Goal: Obtain resource: Download file/media

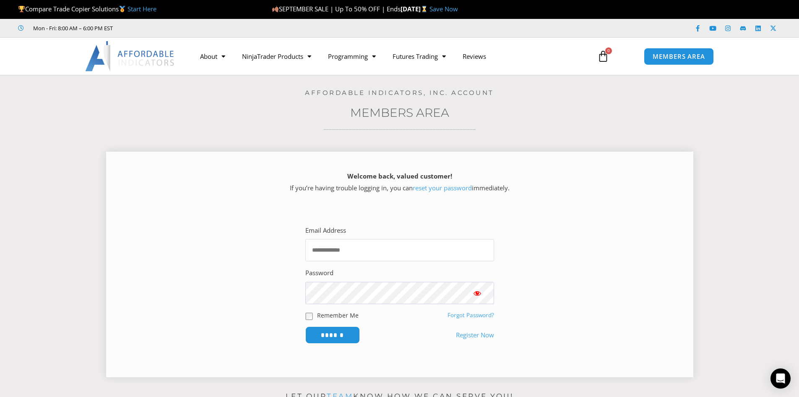
click at [376, 249] on input "Email Address" at bounding box center [399, 250] width 189 height 22
type input "**********"
click at [305, 326] on input "******" at bounding box center [332, 334] width 55 height 17
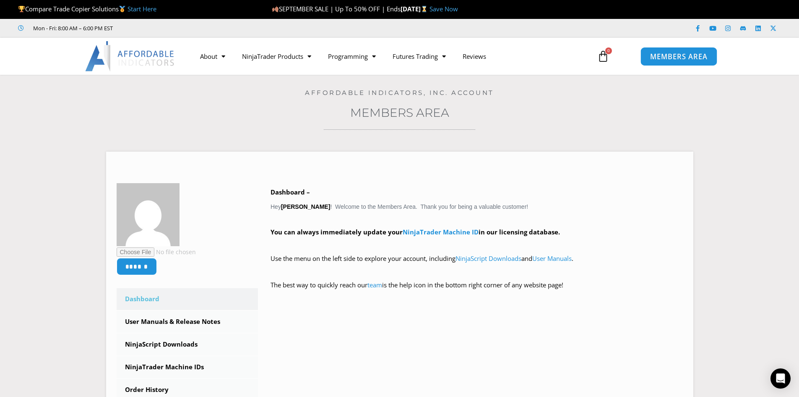
click at [685, 57] on span "MEMBERS AREA" at bounding box center [678, 56] width 57 height 7
click at [491, 258] on link "NinjaScript Downloads" at bounding box center [489, 258] width 66 height 8
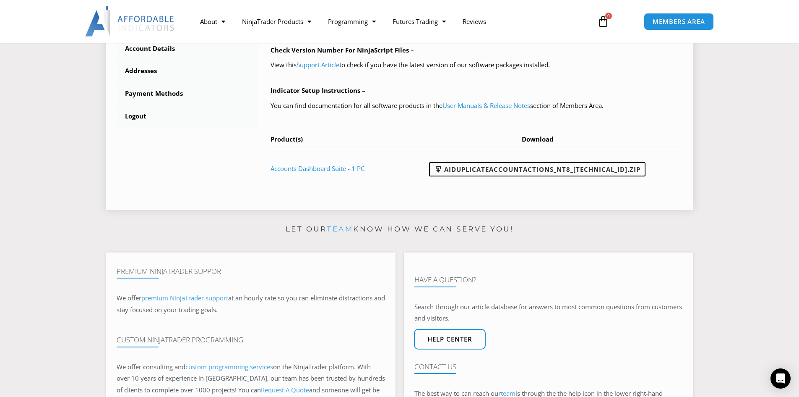
scroll to position [378, 0]
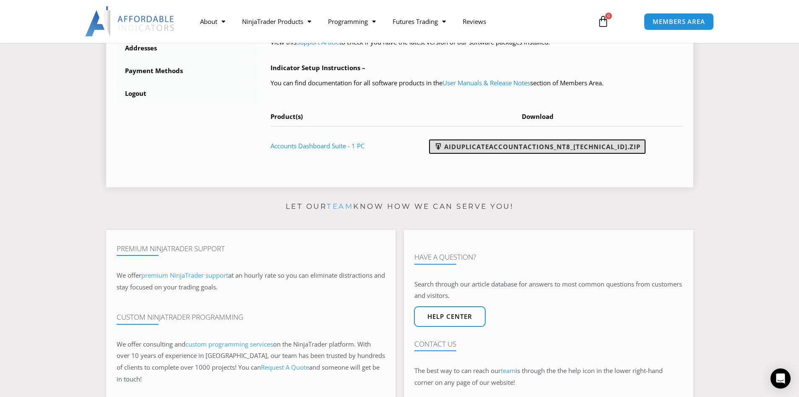
click at [587, 146] on link "AIDuplicateAccountActions_NT8_25.9.18.2.zip" at bounding box center [537, 146] width 217 height 14
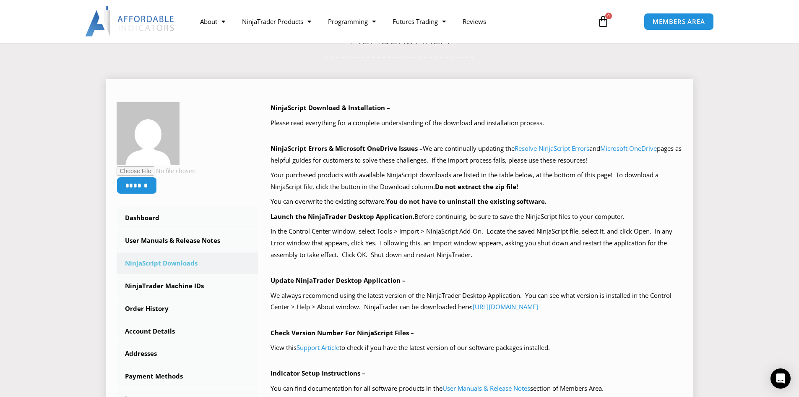
scroll to position [0, 0]
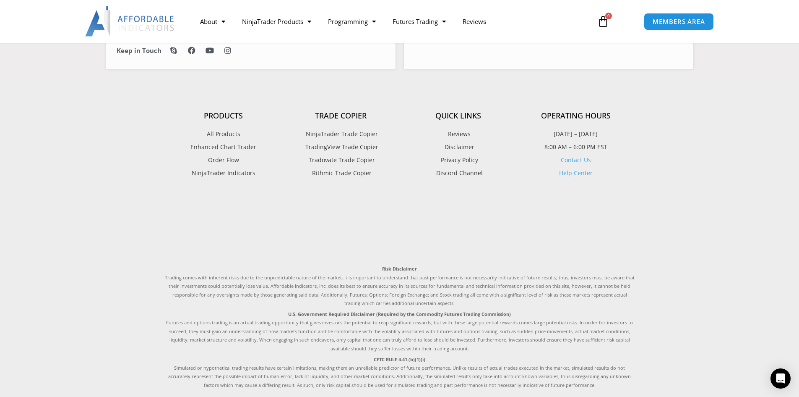
scroll to position [671, 0]
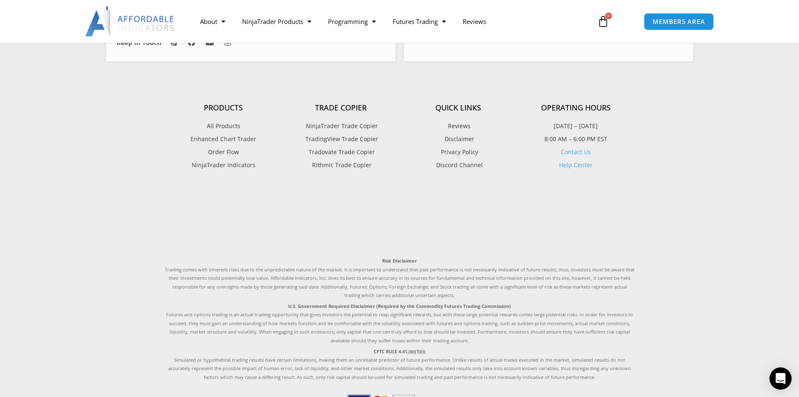
click at [783, 379] on icon "Open Intercom Messenger" at bounding box center [781, 378] width 10 height 11
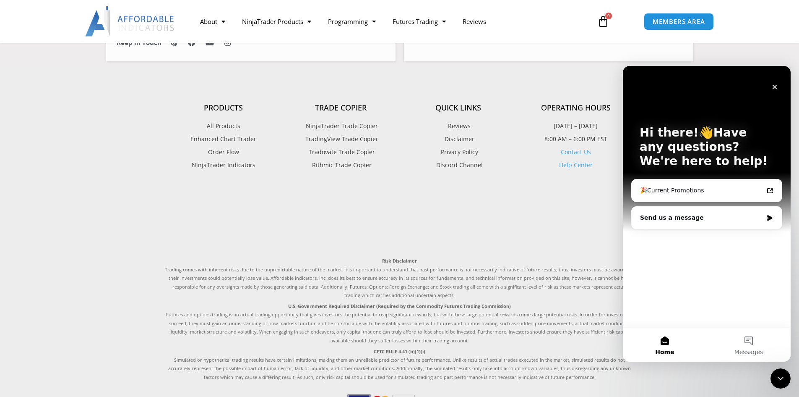
scroll to position [0, 0]
click at [677, 218] on div "Send us a message" at bounding box center [701, 217] width 123 height 9
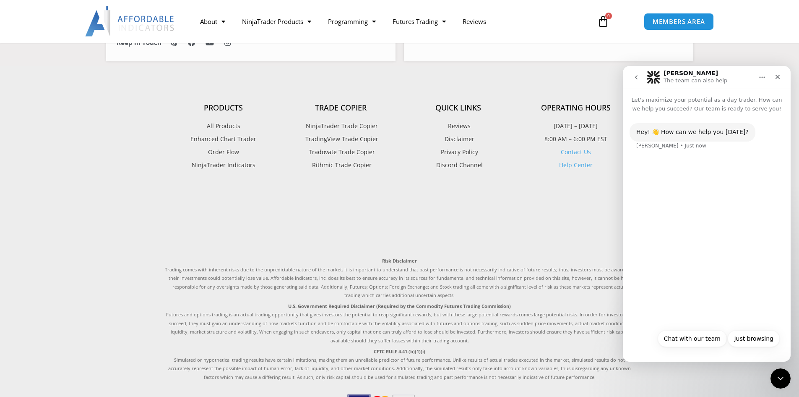
click at [680, 190] on div "Hey! 👋 How can we help you today? Solomon • Just now" at bounding box center [707, 218] width 168 height 211
click at [697, 339] on button "Chat with our team" at bounding box center [692, 338] width 69 height 17
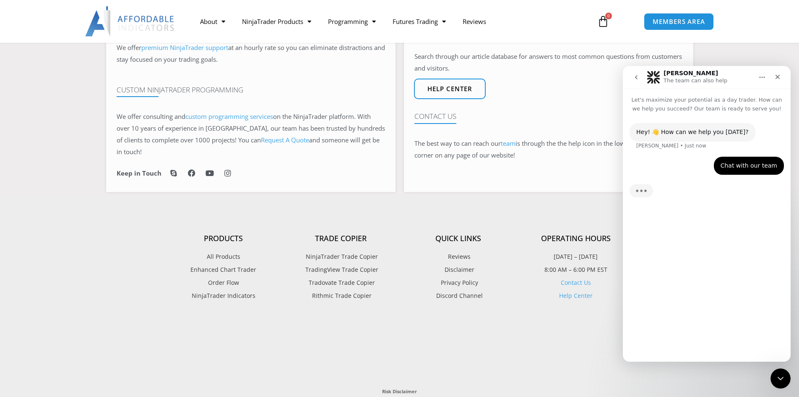
scroll to position [539, 0]
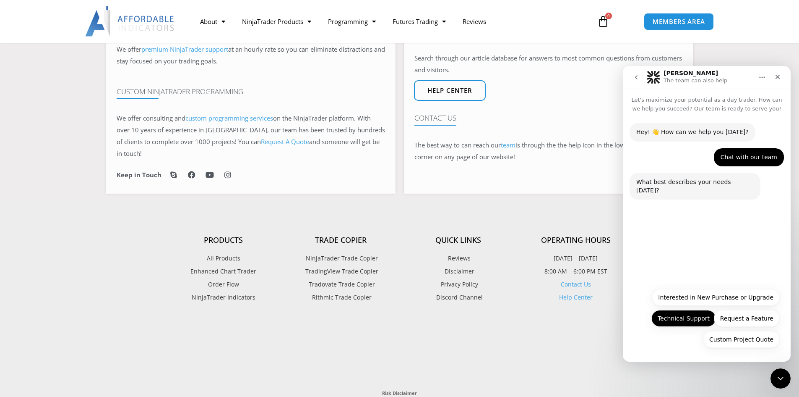
click at [677, 318] on button "Technical Support" at bounding box center [684, 318] width 65 height 17
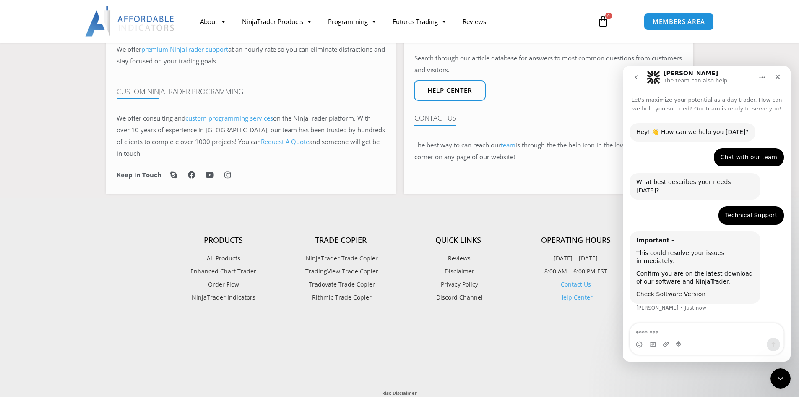
click at [664, 290] on link "Check Software Version" at bounding box center [671, 293] width 69 height 7
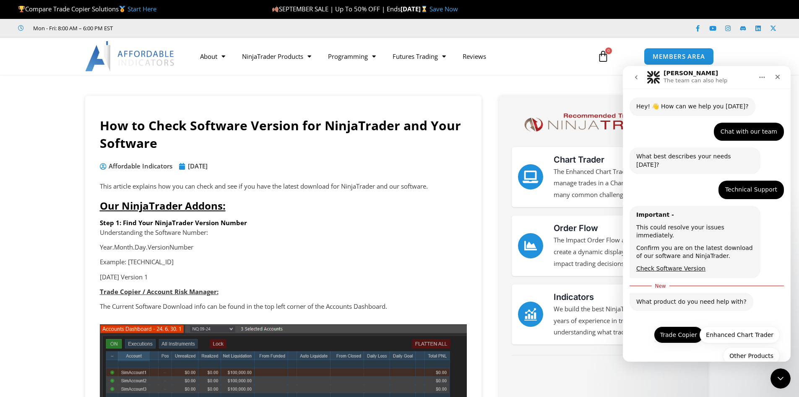
click at [681, 326] on button "Trade Copier" at bounding box center [679, 334] width 50 height 17
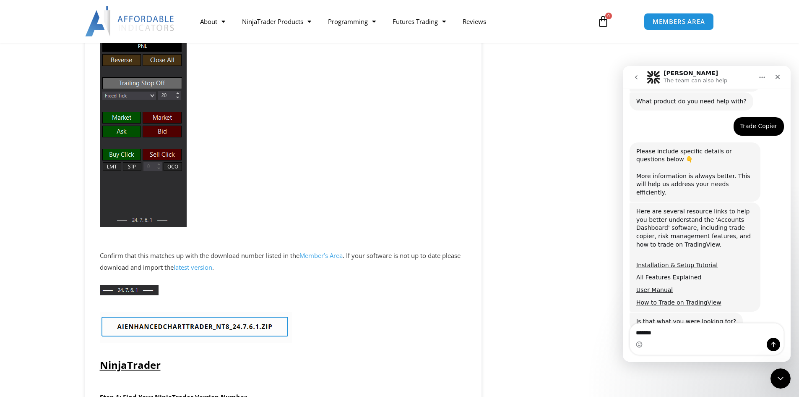
scroll to position [212, 0]
type textarea "**********"
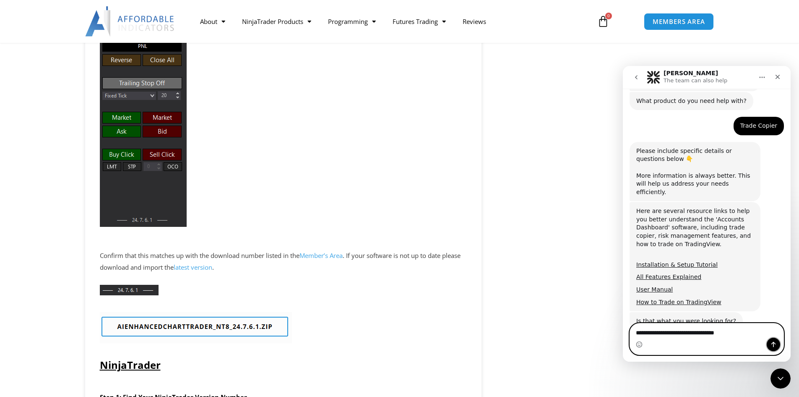
click at [774, 343] on icon "Send a message…" at bounding box center [773, 344] width 7 height 7
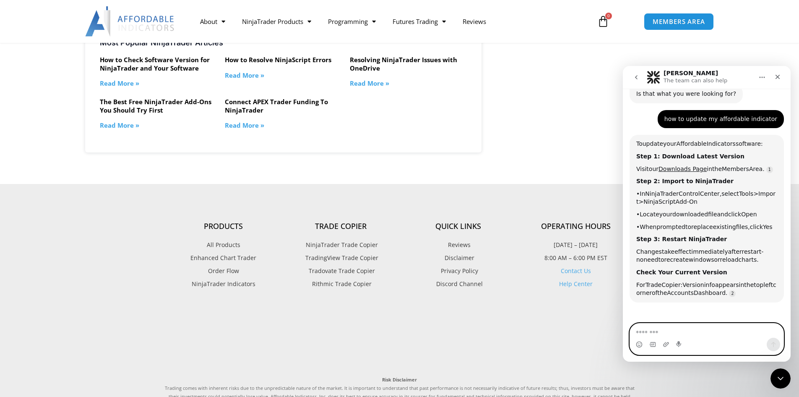
scroll to position [1644, 0]
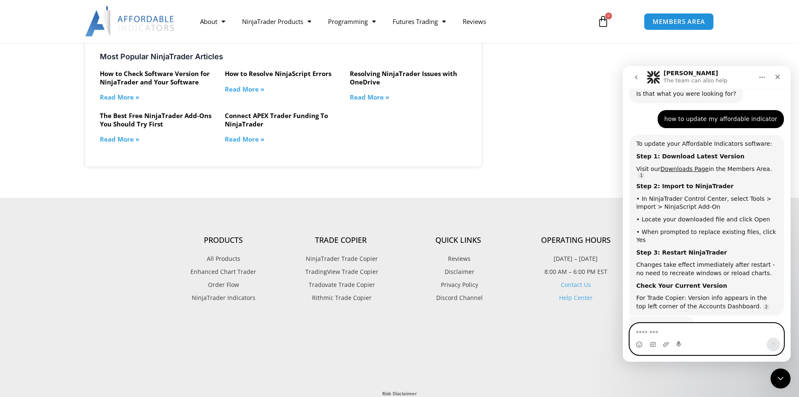
click at [688, 329] on textarea "Message…" at bounding box center [707, 330] width 154 height 14
type textarea "**"
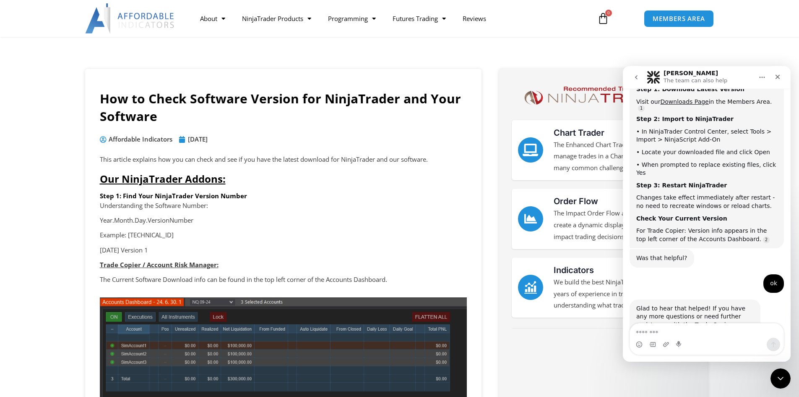
scroll to position [0, 0]
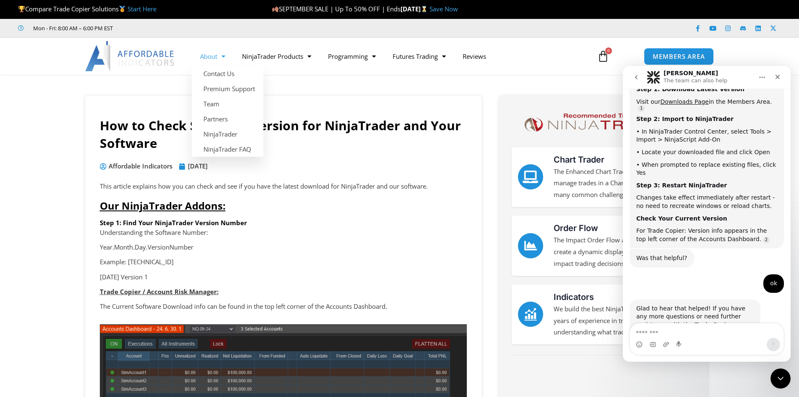
click at [221, 57] on span "Menu" at bounding box center [221, 56] width 8 height 15
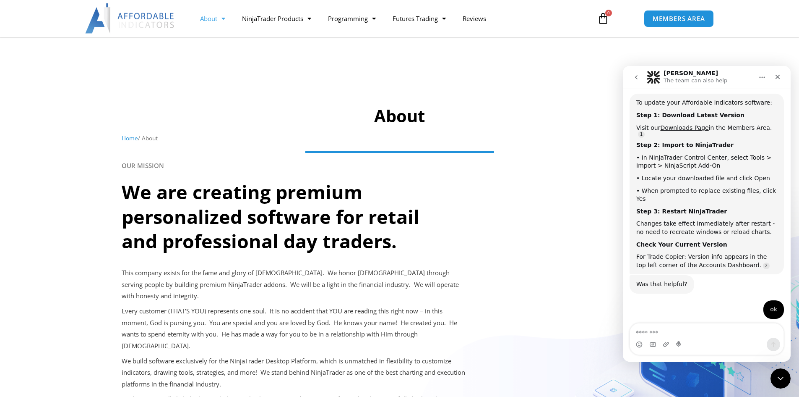
scroll to position [505, 0]
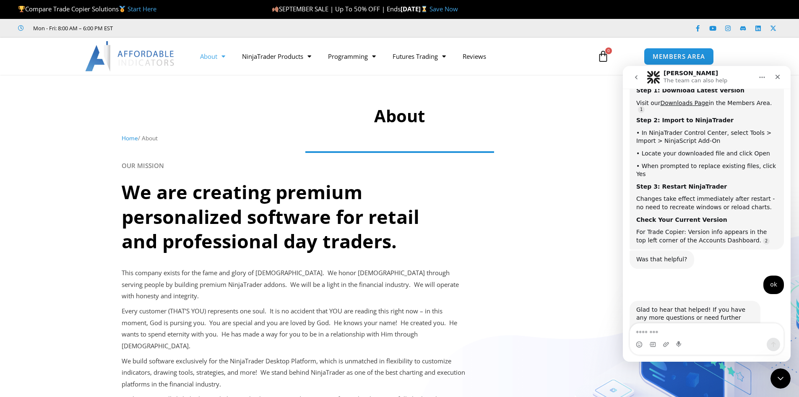
click at [131, 139] on link "Home" at bounding box center [130, 138] width 16 height 8
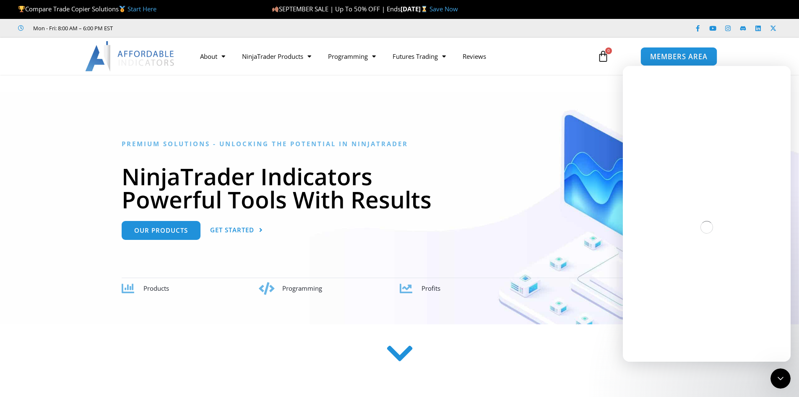
click at [691, 55] on span "MEMBERS AREA" at bounding box center [678, 56] width 57 height 7
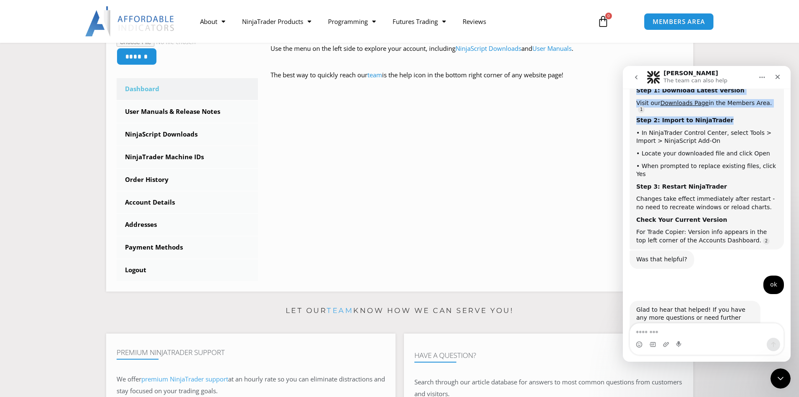
scroll to position [495, 0]
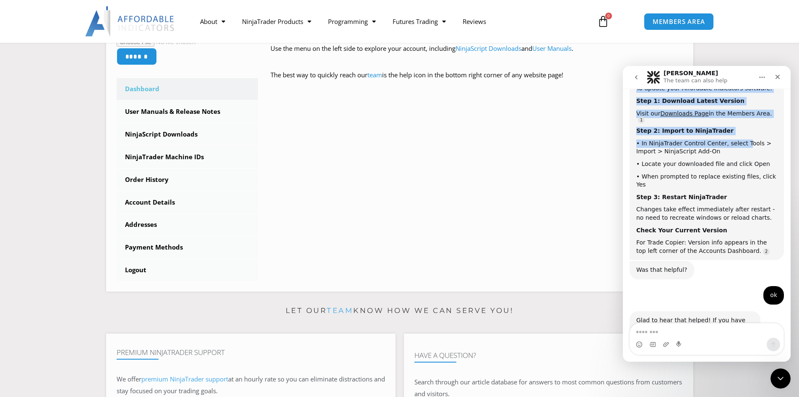
drag, startPoint x: 732, startPoint y: 74, endPoint x: 737, endPoint y: 108, distance: 34.8
click at [737, 109] on div "Solomon The team can also help Let's maximize your potential as a day trader. H…" at bounding box center [707, 213] width 168 height 295
click at [734, 71] on div "Solomon The team can also help" at bounding box center [700, 77] width 107 height 15
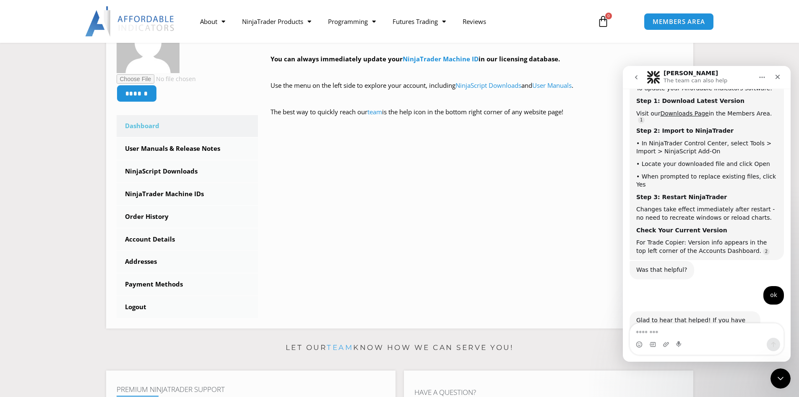
scroll to position [168, 0]
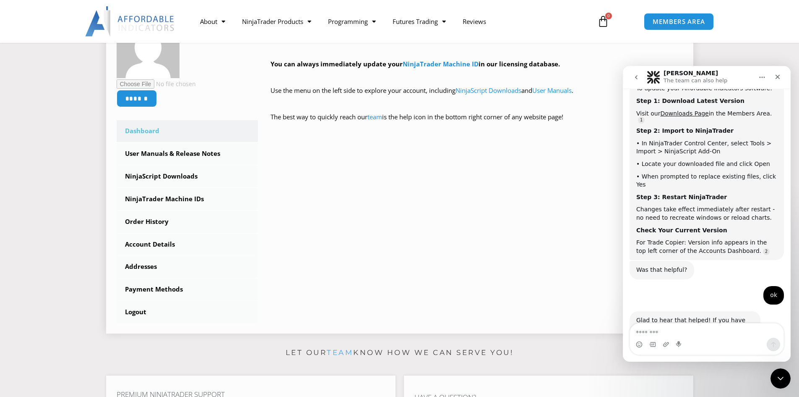
click at [404, 222] on div "****** Dashboard Subscriptions User Manuals & Release Notes NinjaScript Downloa…" at bounding box center [400, 169] width 566 height 308
click at [137, 311] on link "Logout" at bounding box center [188, 312] width 142 height 22
click at [136, 312] on link "Logout" at bounding box center [188, 312] width 142 height 22
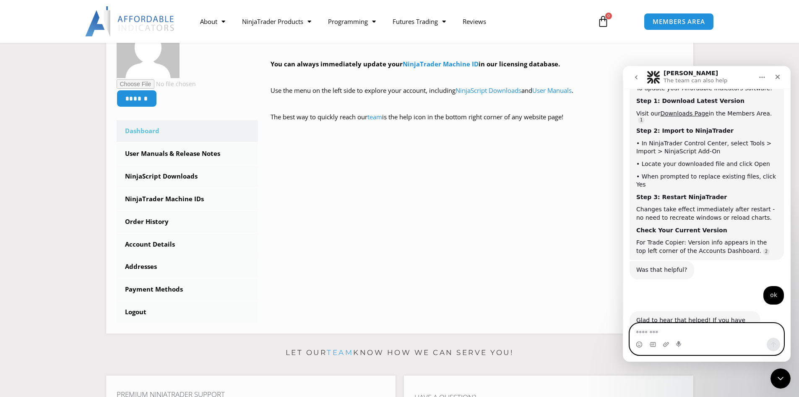
click at [693, 334] on textarea "Message…" at bounding box center [707, 330] width 154 height 14
type textarea "*********"
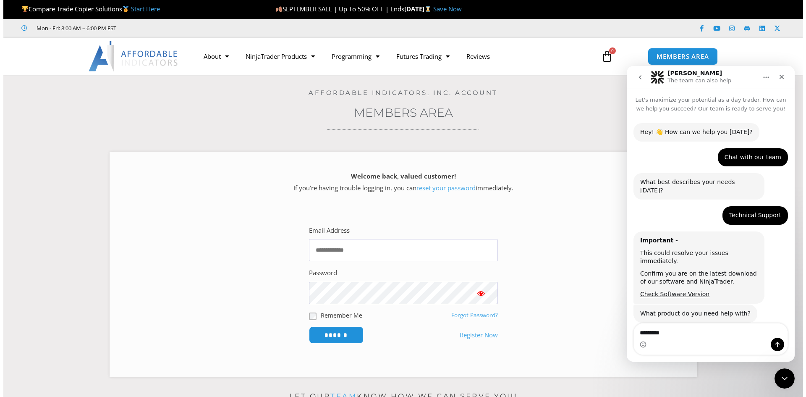
scroll to position [505, 0]
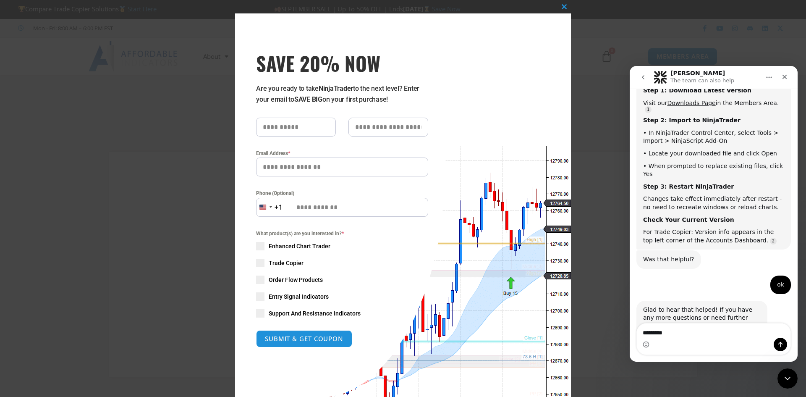
click at [778, 345] on icon "Send a message…" at bounding box center [780, 344] width 7 height 7
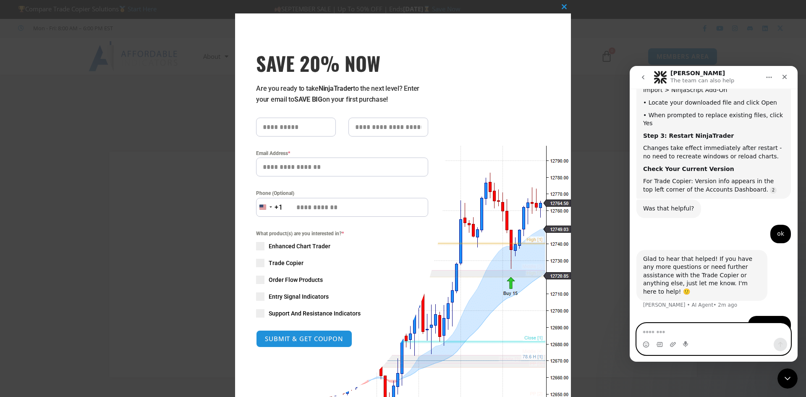
scroll to position [557, 0]
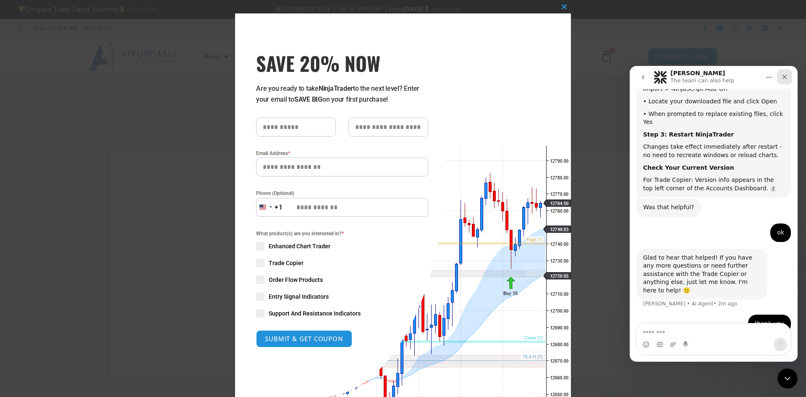
click at [785, 76] on icon "Close" at bounding box center [784, 77] width 5 height 5
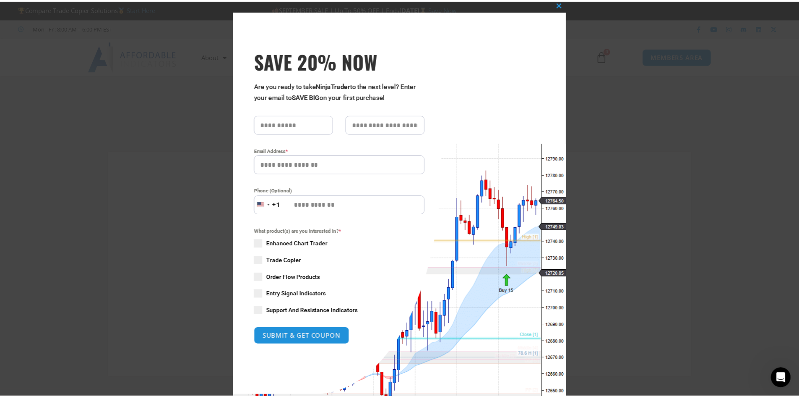
scroll to position [0, 0]
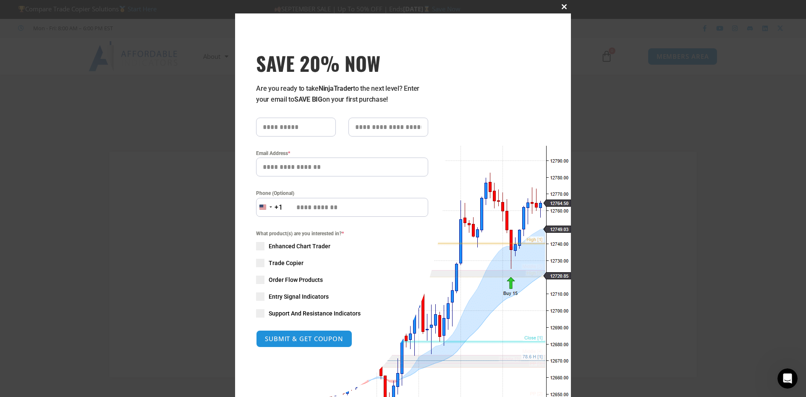
type input "**********"
click at [562, 8] on span "SAVE 20% NOW popup" at bounding box center [563, 6] width 13 height 5
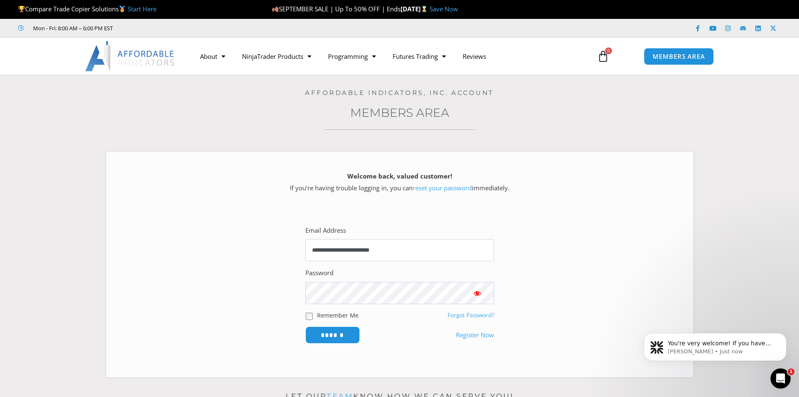
scroll to position [571, 0]
